Goal: Find contact information: Find contact information

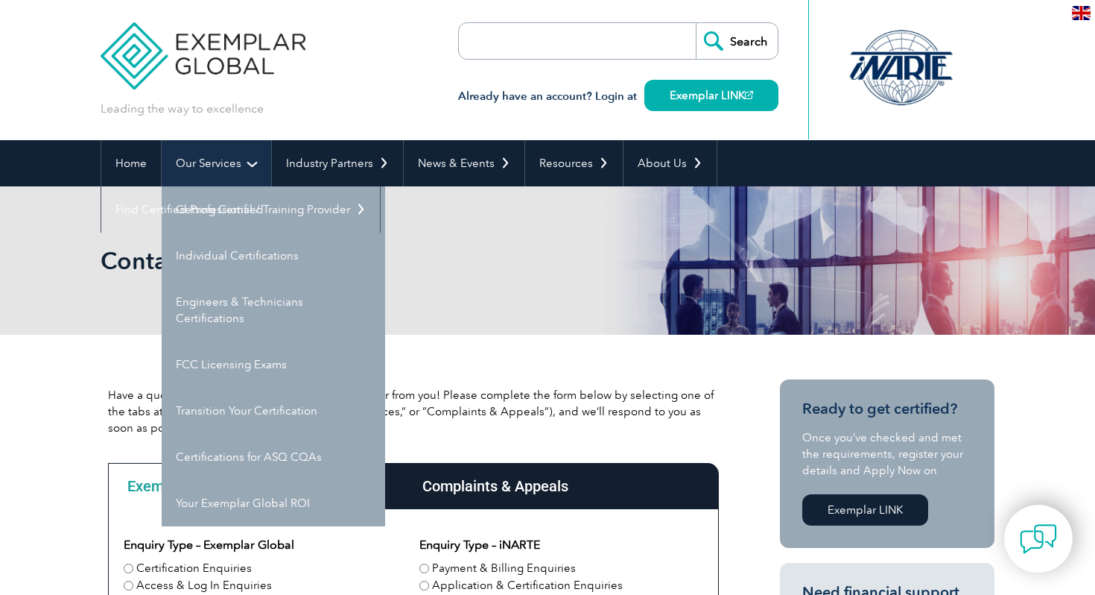
click at [233, 159] on link "Our Services" at bounding box center [217, 163] width 110 height 46
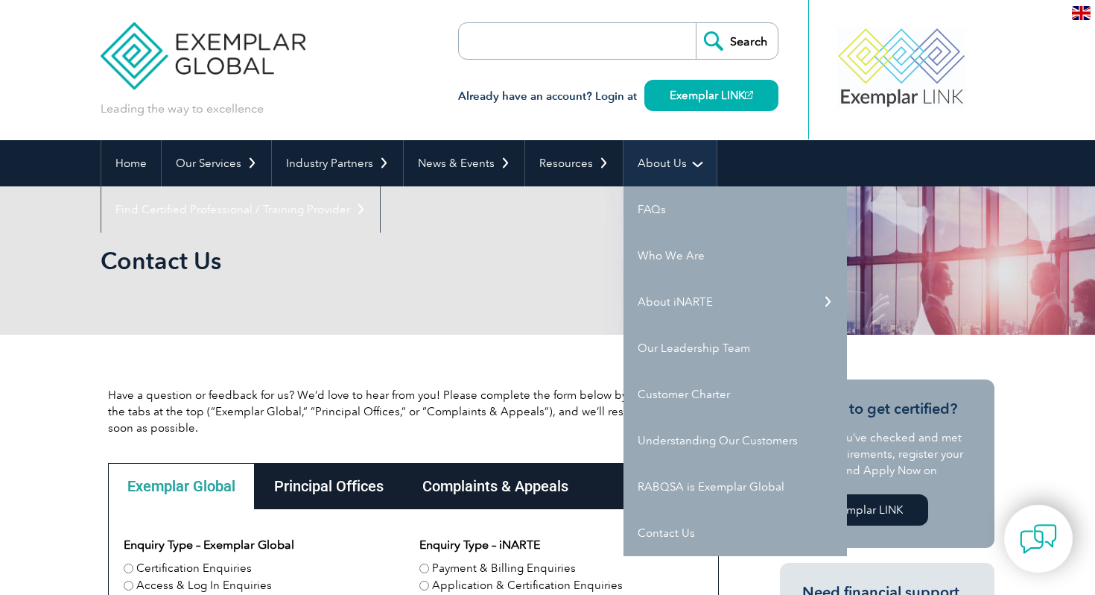
click at [669, 156] on link "About Us" at bounding box center [670, 163] width 93 height 46
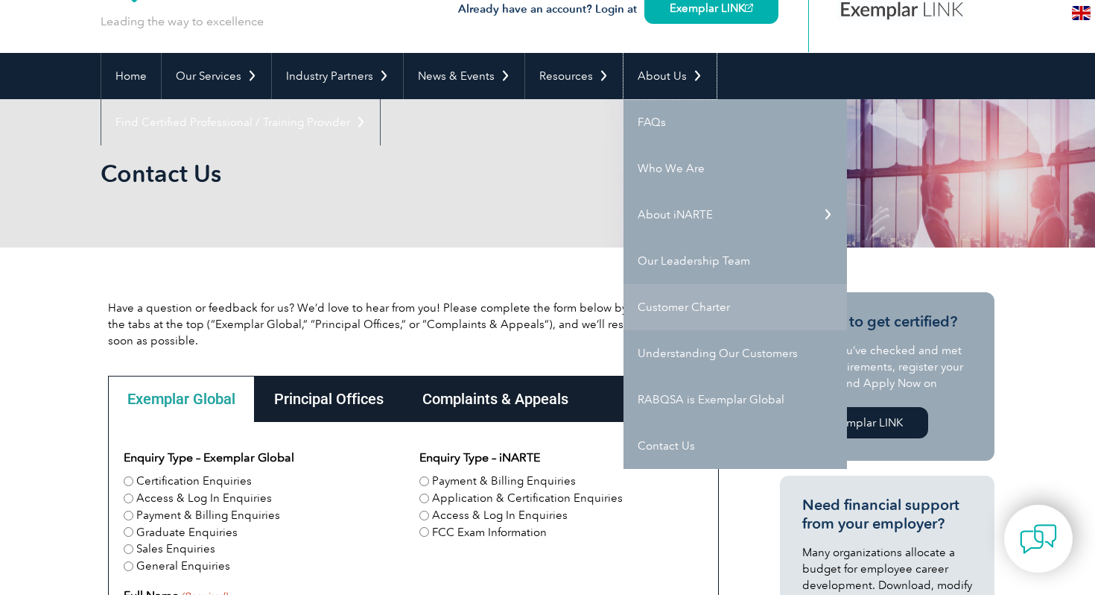
scroll to position [92, 0]
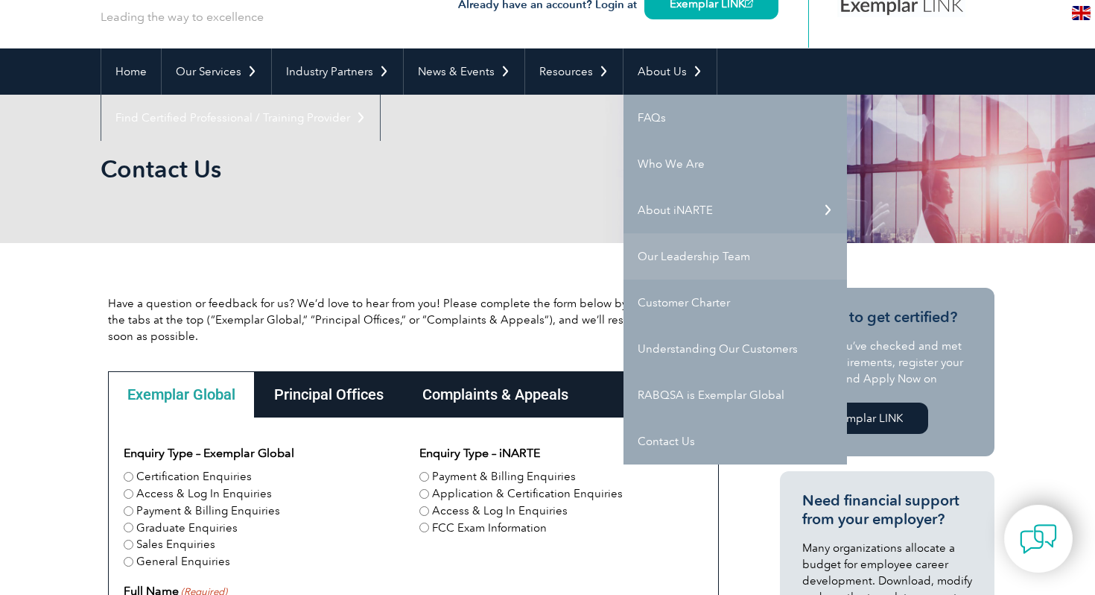
click at [688, 245] on link "Our Leadership Team" at bounding box center [736, 256] width 224 height 46
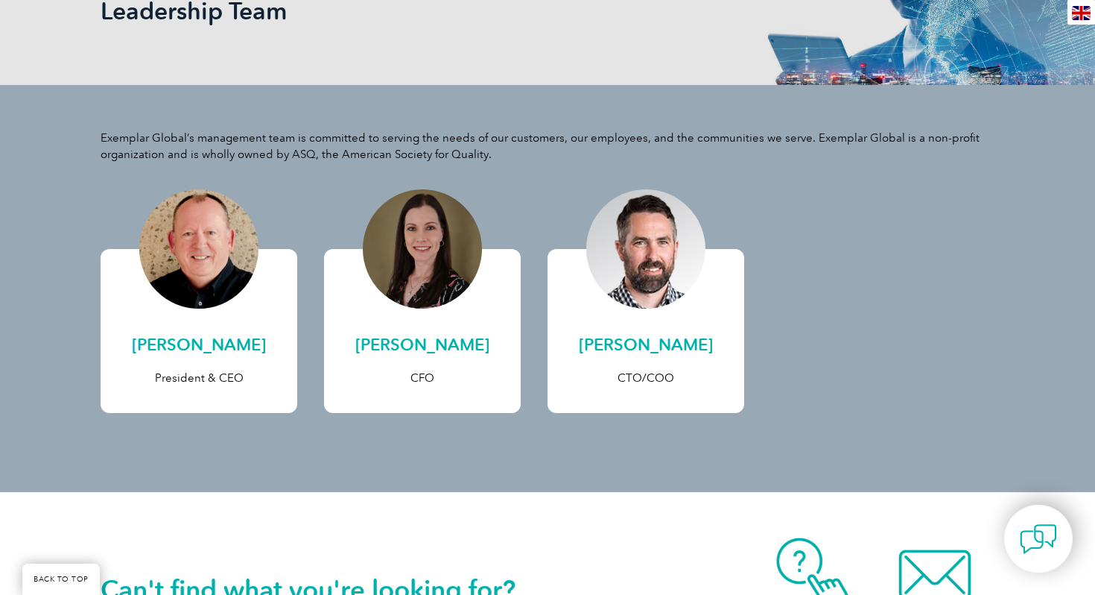
scroll to position [260, 0]
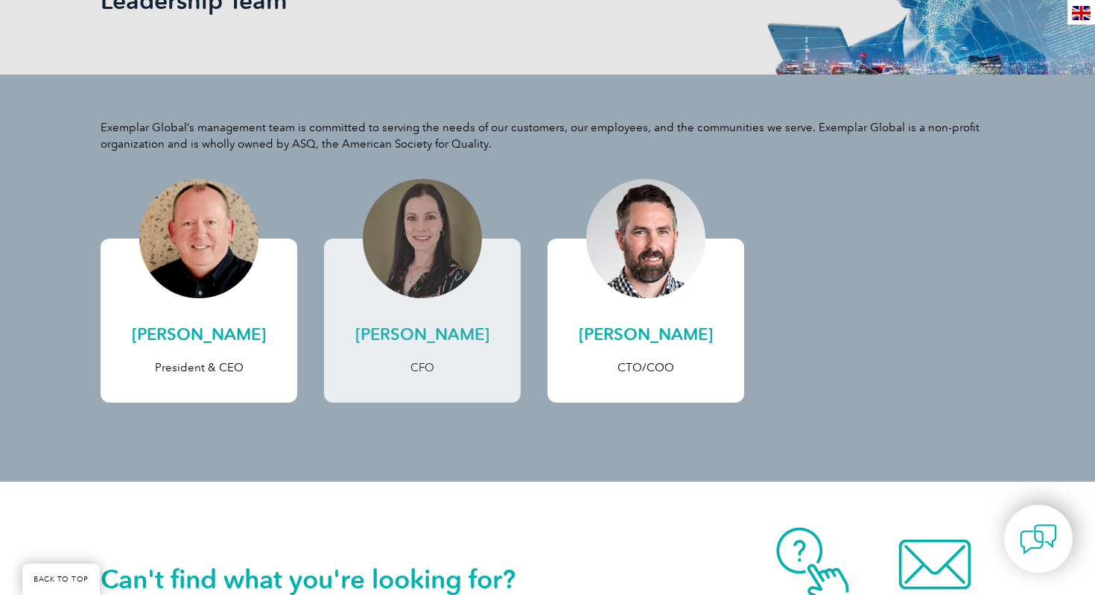
click at [414, 293] on div at bounding box center [422, 238] width 119 height 119
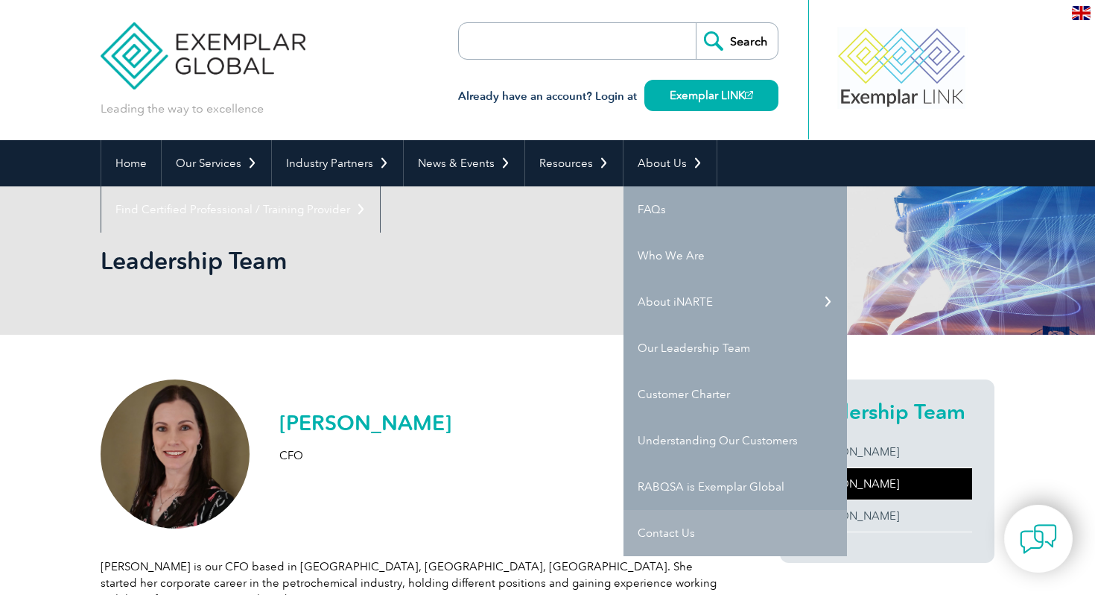
click at [657, 539] on link "Contact Us" at bounding box center [736, 533] width 224 height 46
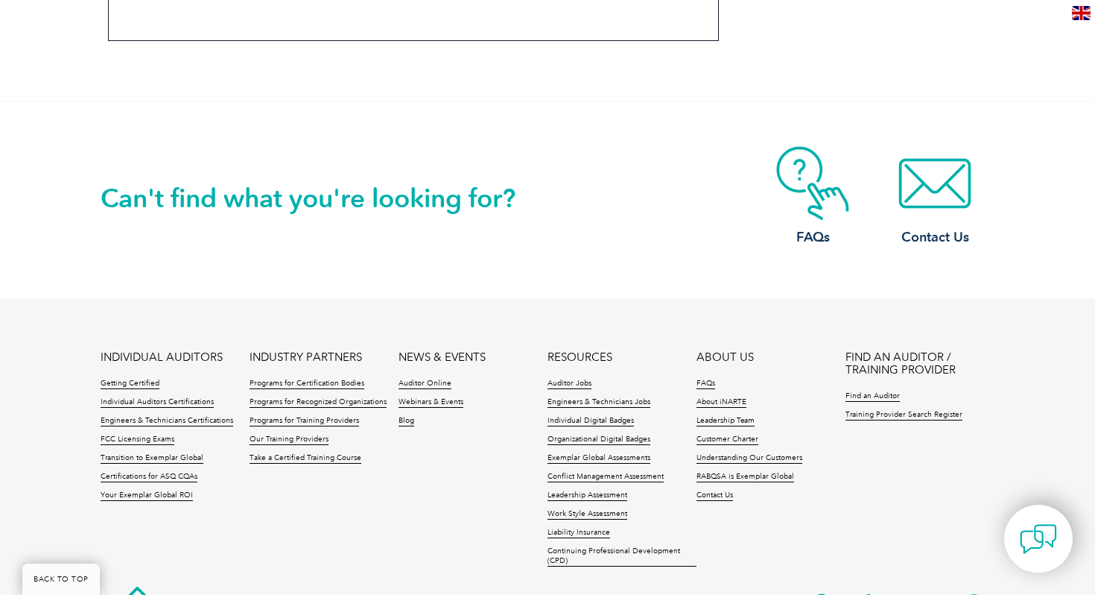
scroll to position [1290, 0]
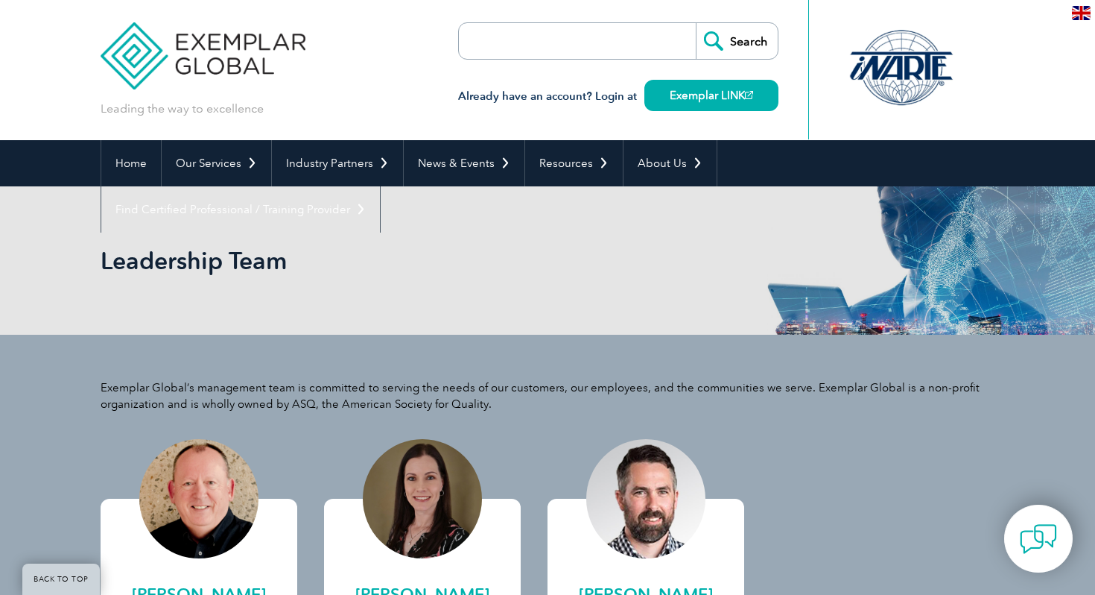
scroll to position [260, 0]
